Goal: Check status: Check status

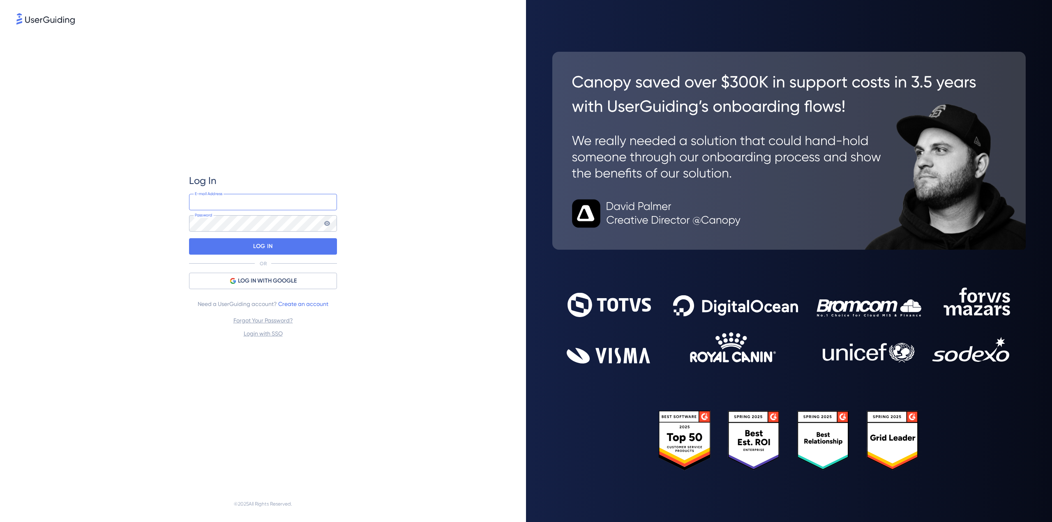
click at [280, 205] on input "email" at bounding box center [263, 202] width 148 height 16
type input "[PERSON_NAME][EMAIL_ADDRESS][PERSON_NAME][DOMAIN_NAME]"
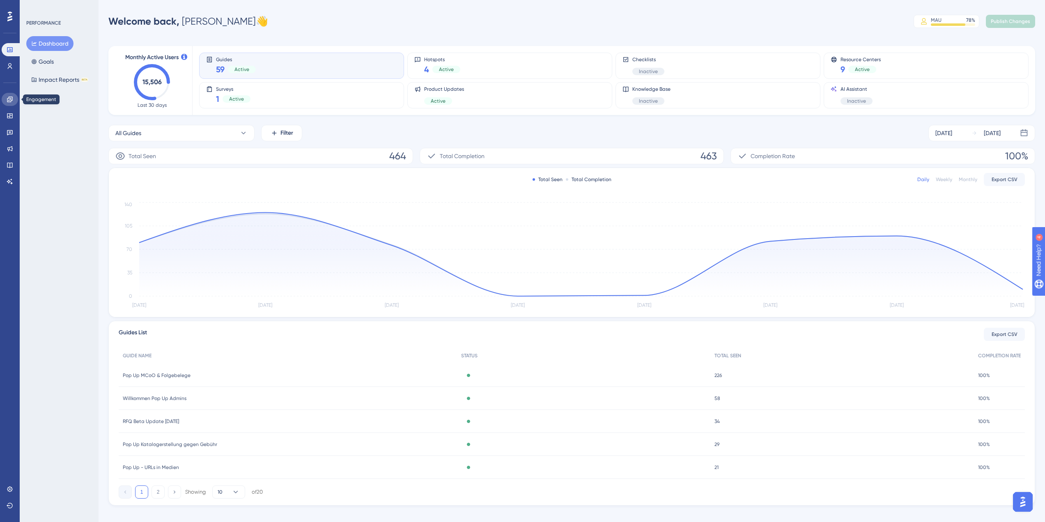
click at [10, 101] on icon at bounding box center [10, 99] width 7 height 7
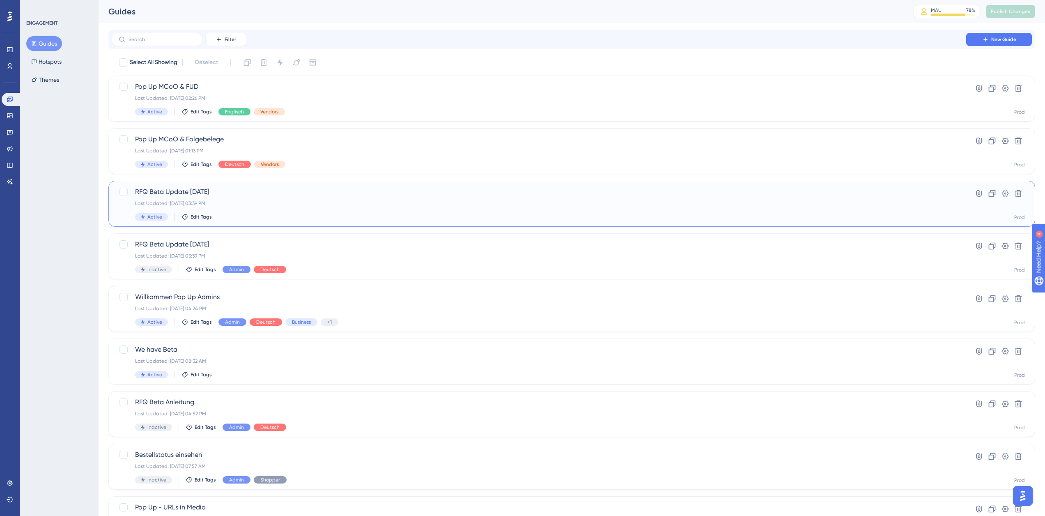
click at [257, 200] on div "Last Updated: [DATE] 03:39 PM" at bounding box center [539, 203] width 808 height 7
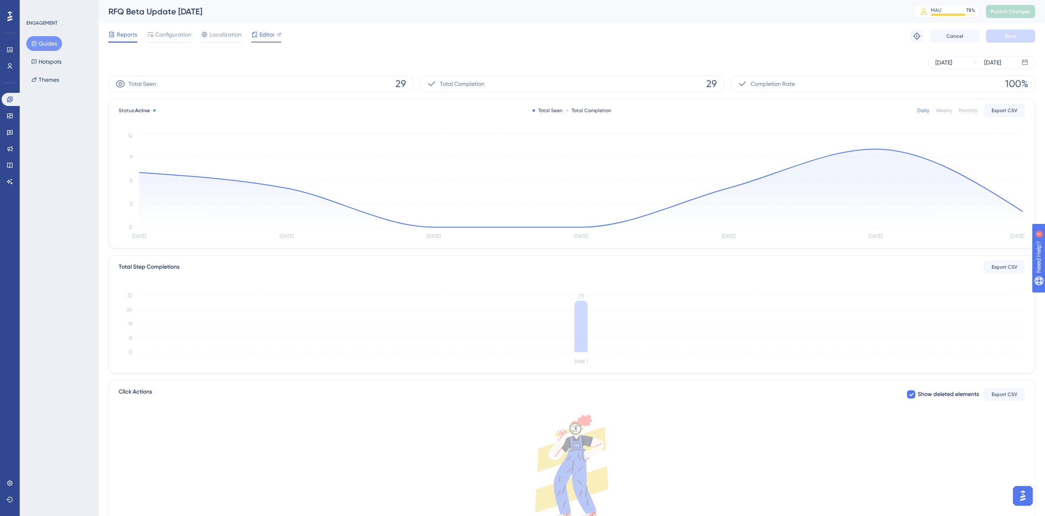
click at [256, 36] on icon at bounding box center [254, 34] width 5 height 5
click at [272, 35] on span "Editor" at bounding box center [267, 35] width 15 height 10
